Goal: Information Seeking & Learning: Learn about a topic

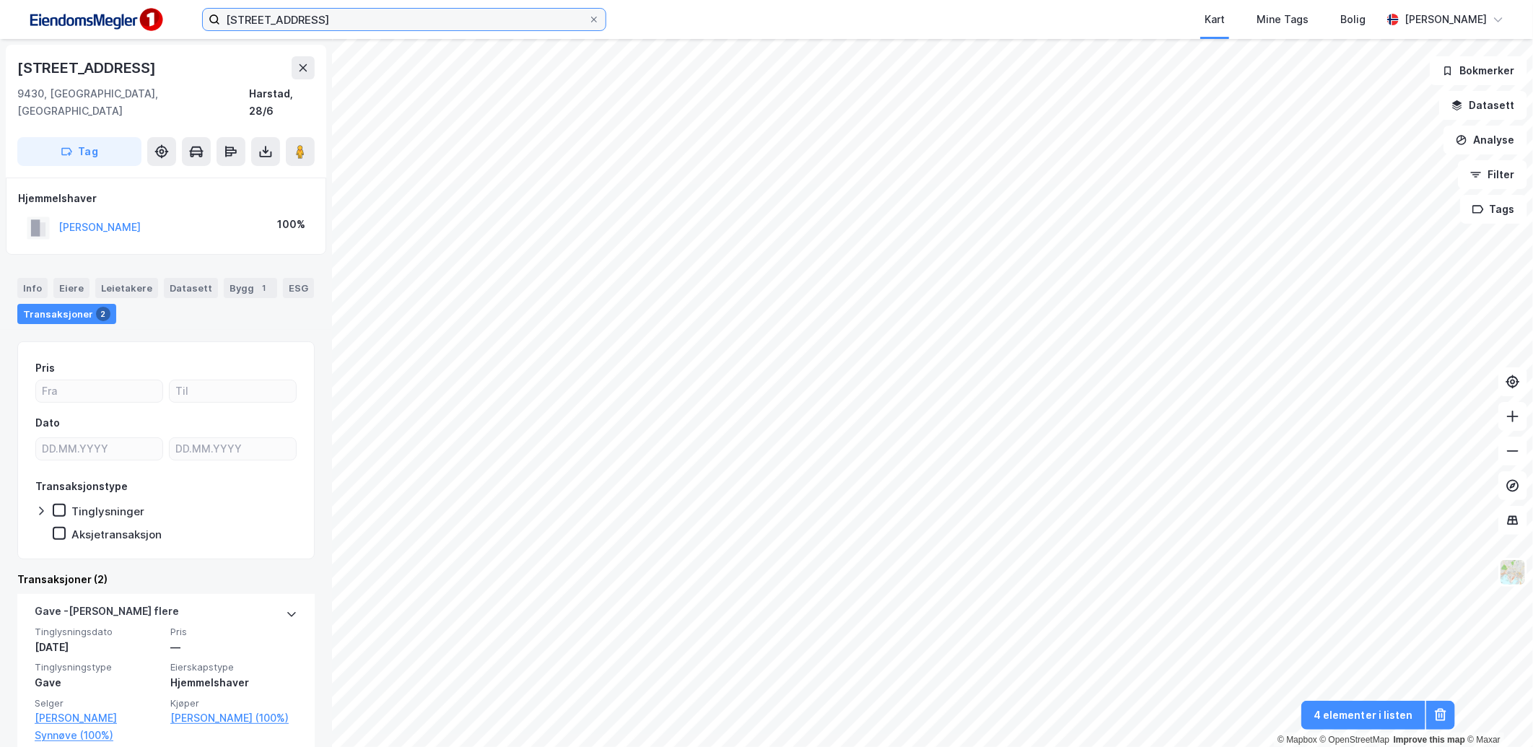
click at [282, 20] on input "[STREET_ADDRESS]" at bounding box center [404, 20] width 368 height 22
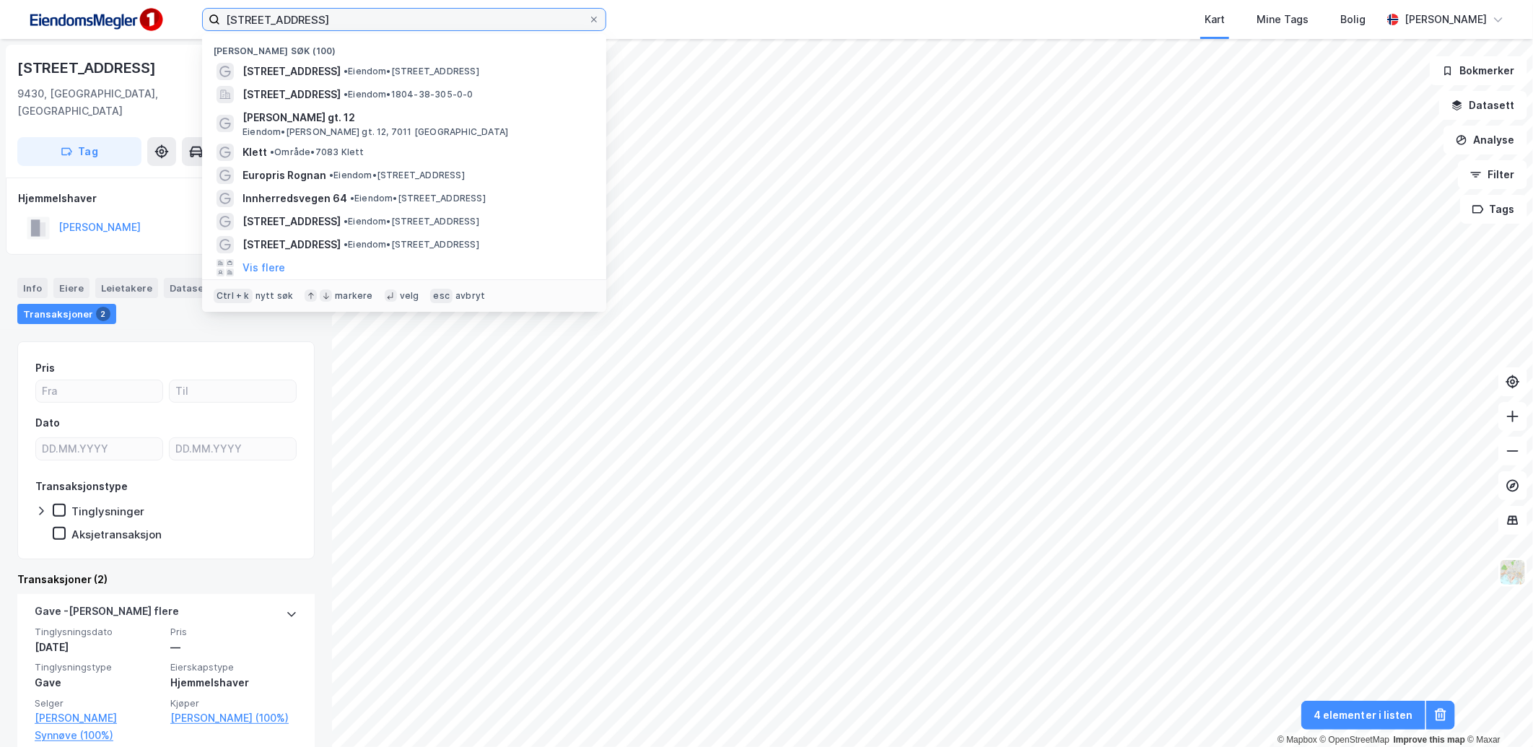
click at [282, 20] on input "[STREET_ADDRESS]" at bounding box center [404, 20] width 368 height 22
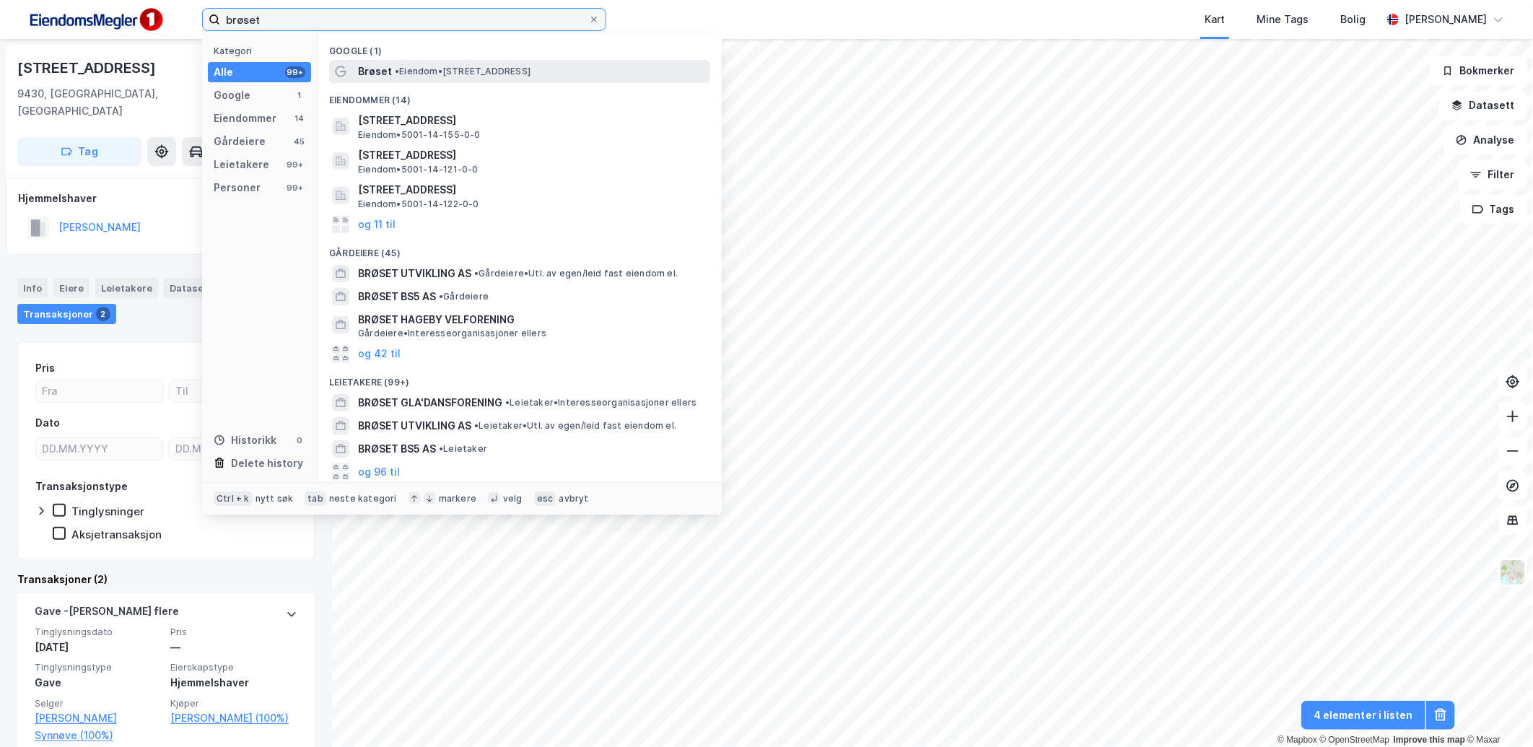
type input "brøset"
click at [515, 81] on div "Brøset • Eiendom • [STREET_ADDRESS]" at bounding box center [519, 71] width 381 height 23
